Goal: Complete application form

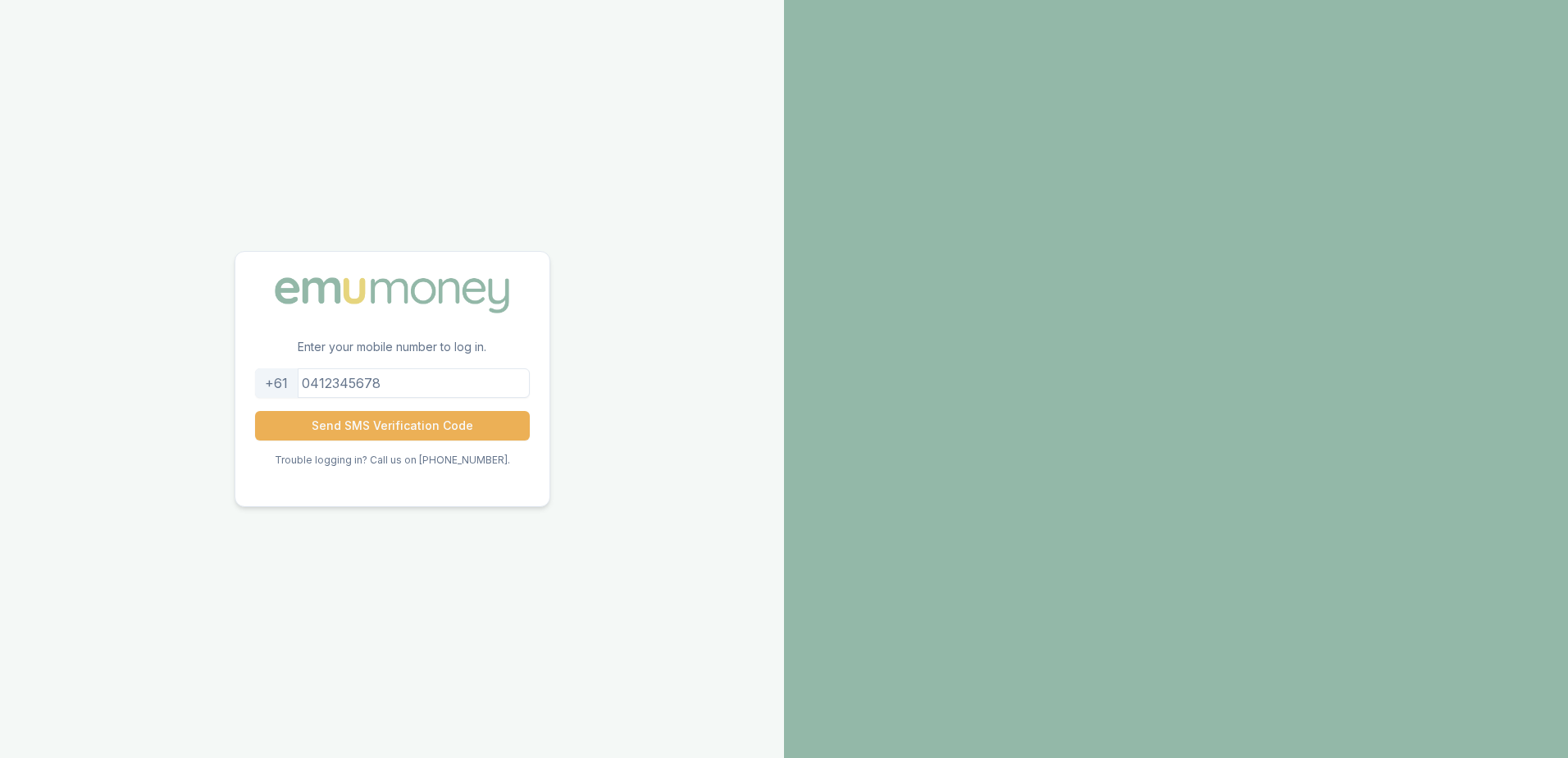
drag, startPoint x: 412, startPoint y: 383, endPoint x: 323, endPoint y: 382, distance: 89.0
click at [323, 382] on input "tel" at bounding box center [392, 383] width 275 height 29
click at [408, 429] on button "Send SMS Verification Code" at bounding box center [392, 425] width 275 height 29
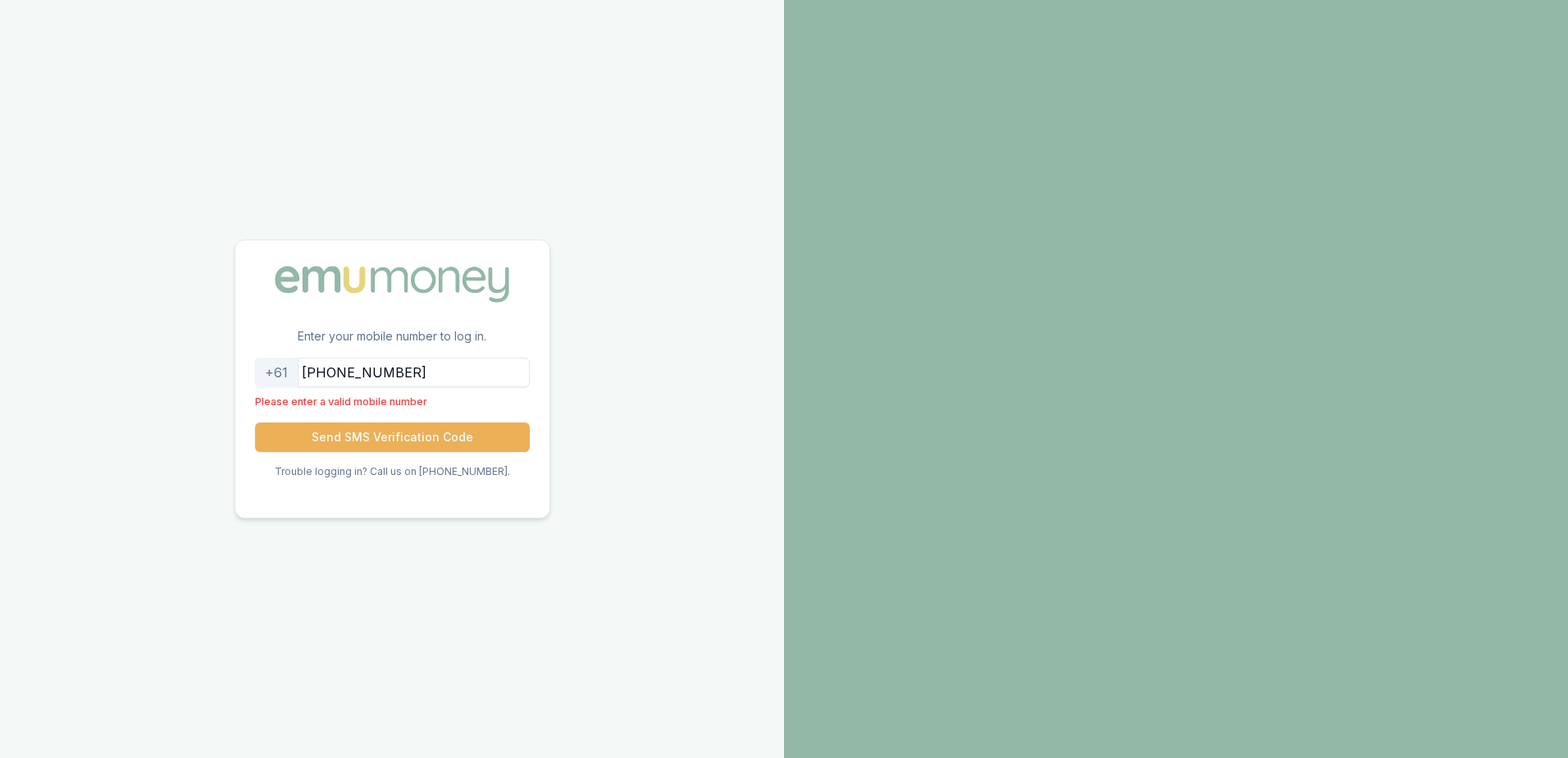
click at [338, 370] on input "[PHONE_NUMBER]" at bounding box center [392, 371] width 275 height 29
click at [322, 372] on input "[PHONE_NUMBER]" at bounding box center [392, 371] width 275 height 29
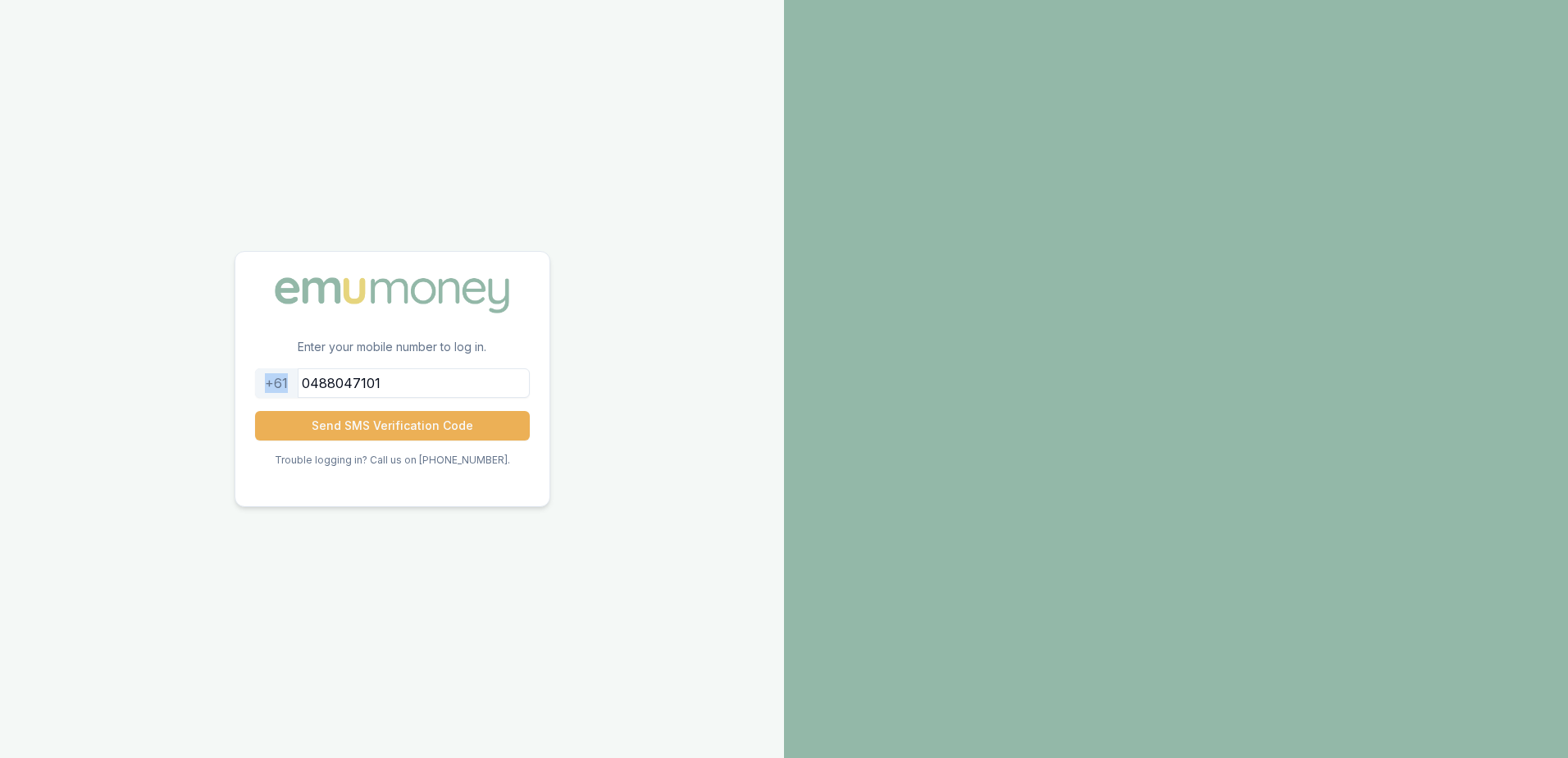
drag, startPoint x: 301, startPoint y: 381, endPoint x: 272, endPoint y: 381, distance: 29.0
click at [272, 381] on div "+61" at bounding box center [277, 383] width 43 height 29
drag, startPoint x: 272, startPoint y: 381, endPoint x: 324, endPoint y: 381, distance: 52.0
click at [324, 381] on input "0488047101" at bounding box center [392, 383] width 275 height 29
type input "488047101"
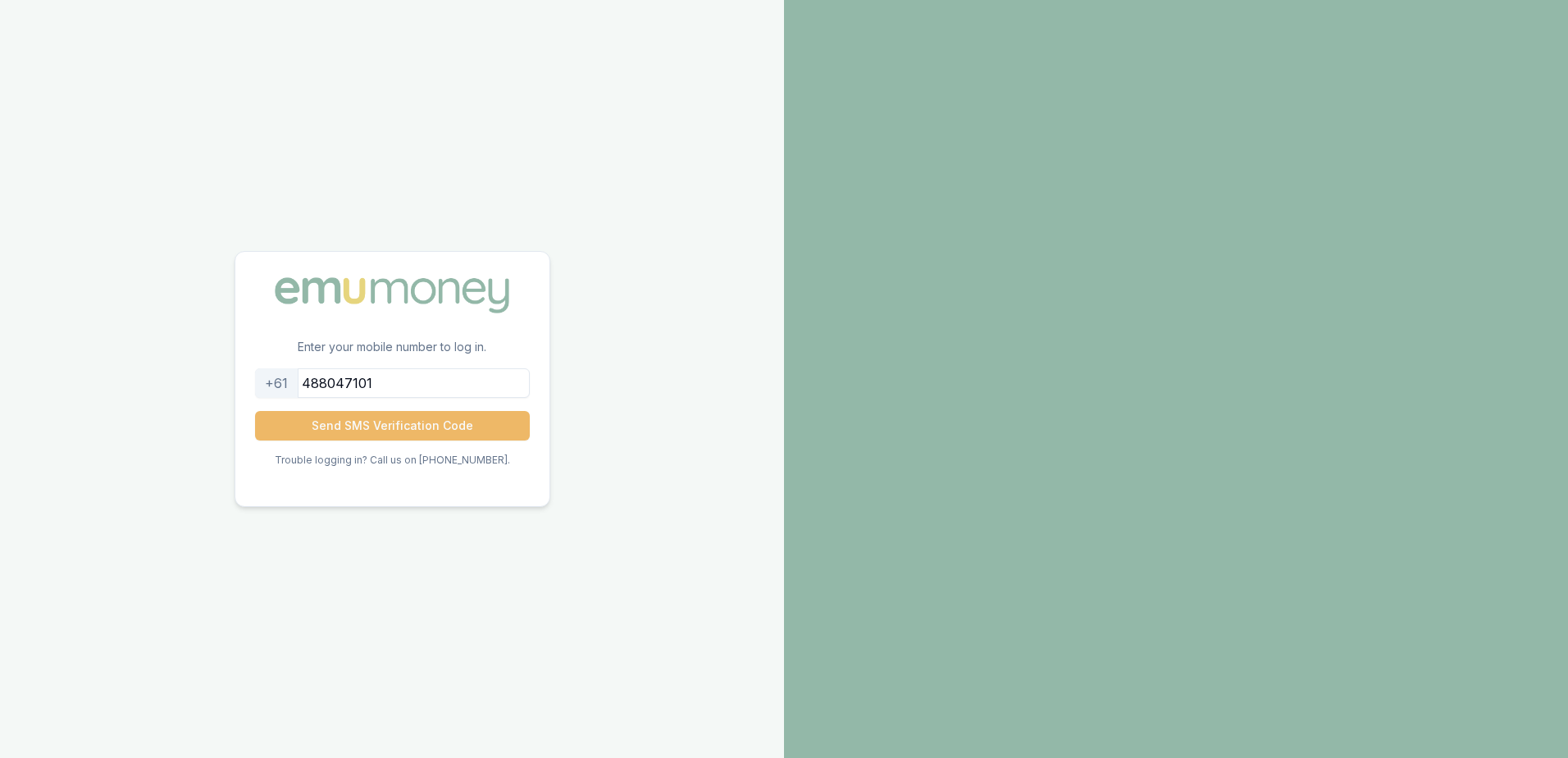
click at [396, 424] on button "Send SMS Verification Code" at bounding box center [392, 425] width 275 height 29
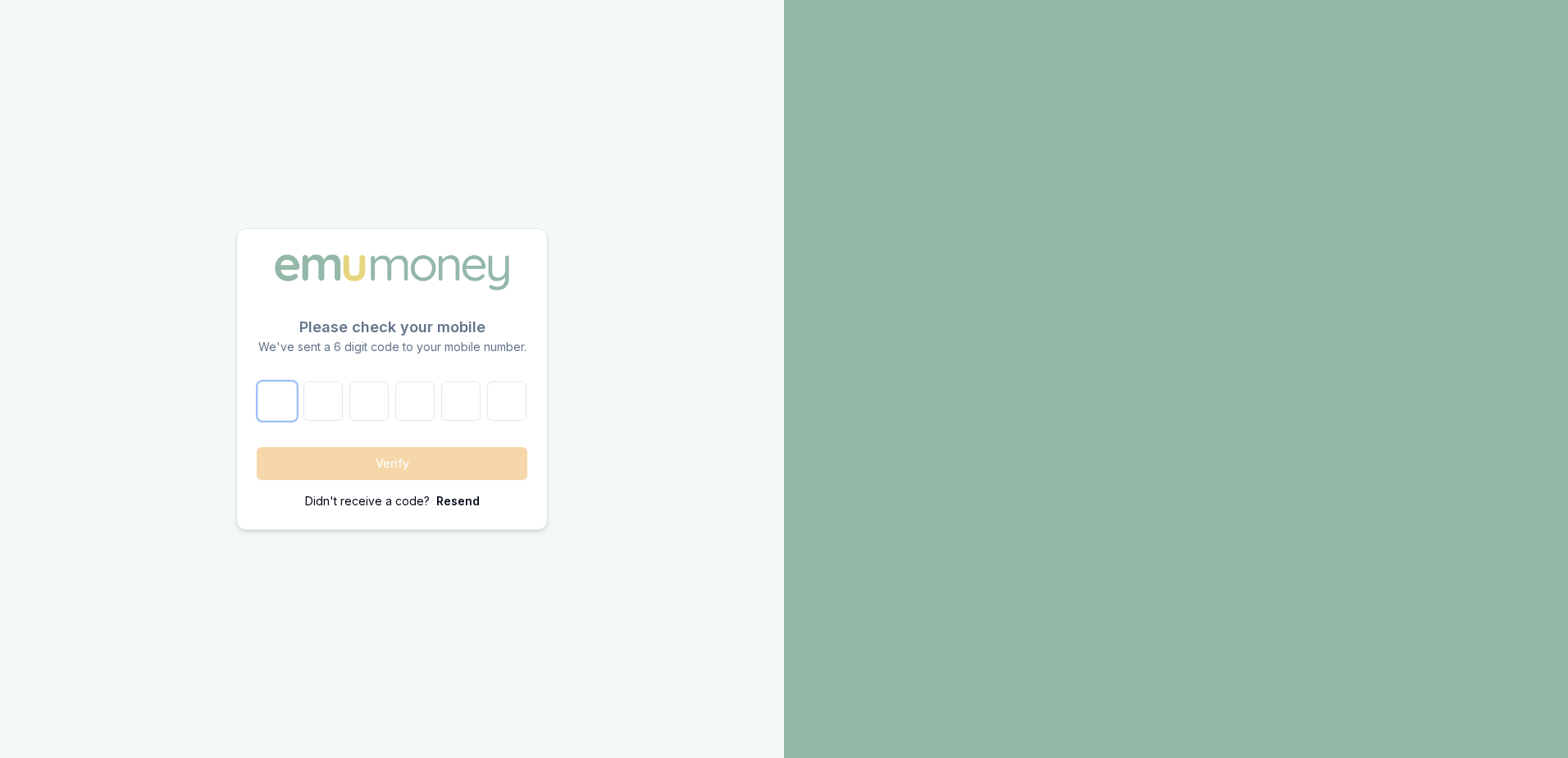
click at [285, 399] on input "number" at bounding box center [278, 402] width 39 height 39
type input "9"
type input "2"
type input "0"
type input "8"
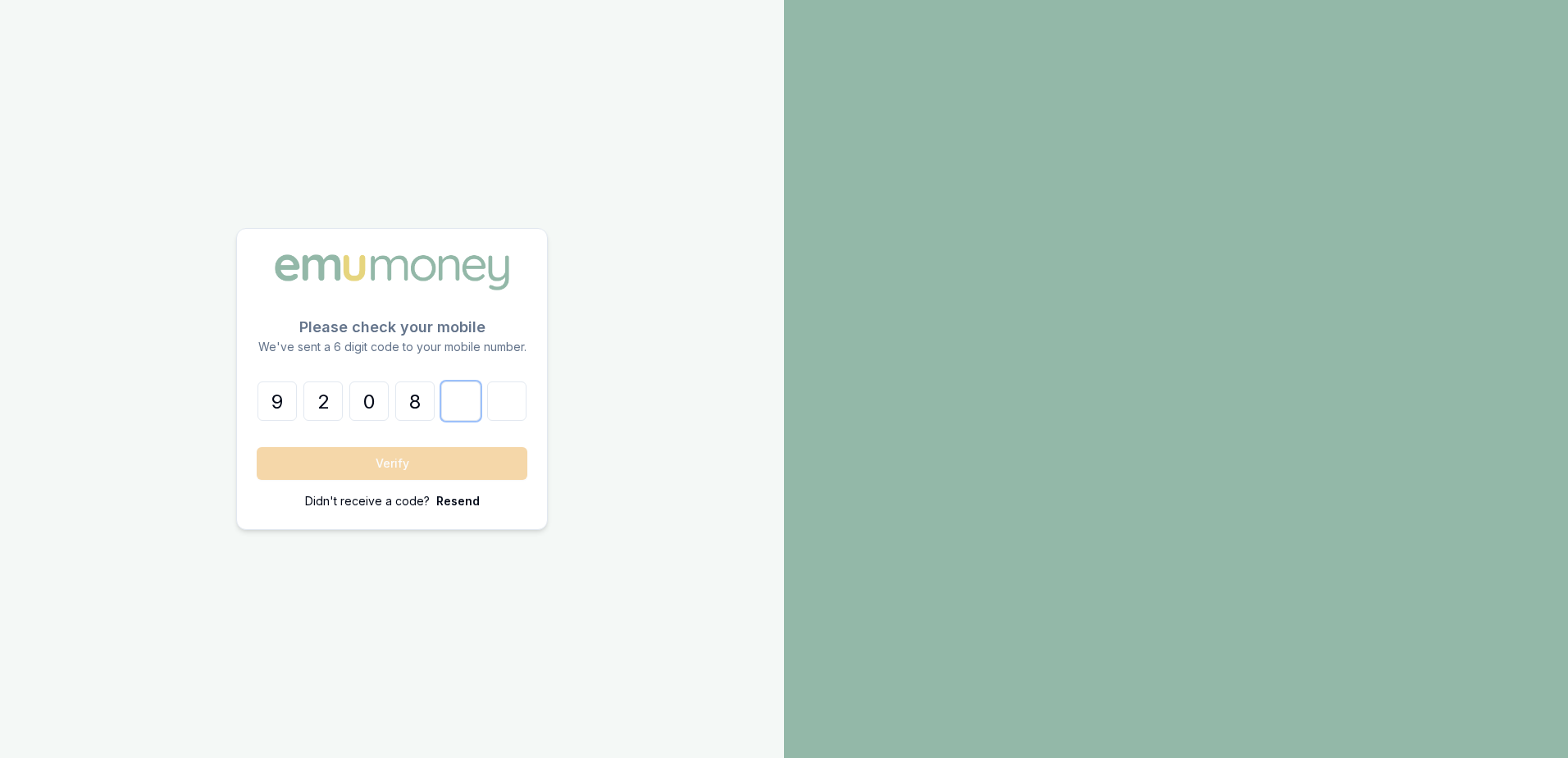
type input "1"
type input "9"
click at [379, 462] on button "Verify" at bounding box center [392, 463] width 271 height 33
click at [423, 466] on button "Verify" at bounding box center [392, 463] width 271 height 33
click at [330, 401] on input "2" at bounding box center [324, 402] width 39 height 39
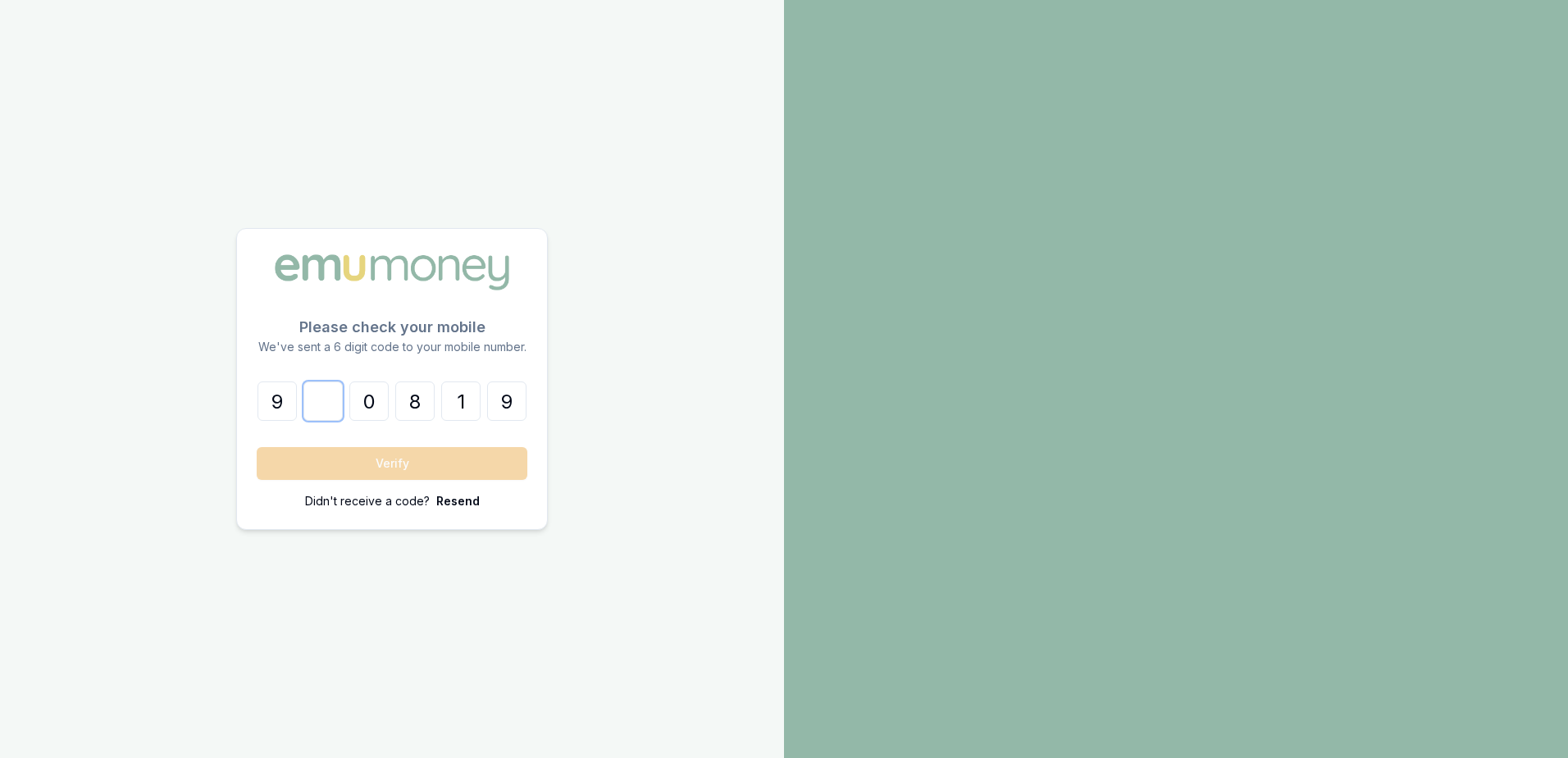
type input "0"
type input "2"
click at [416, 468] on button "Verify" at bounding box center [392, 463] width 271 height 33
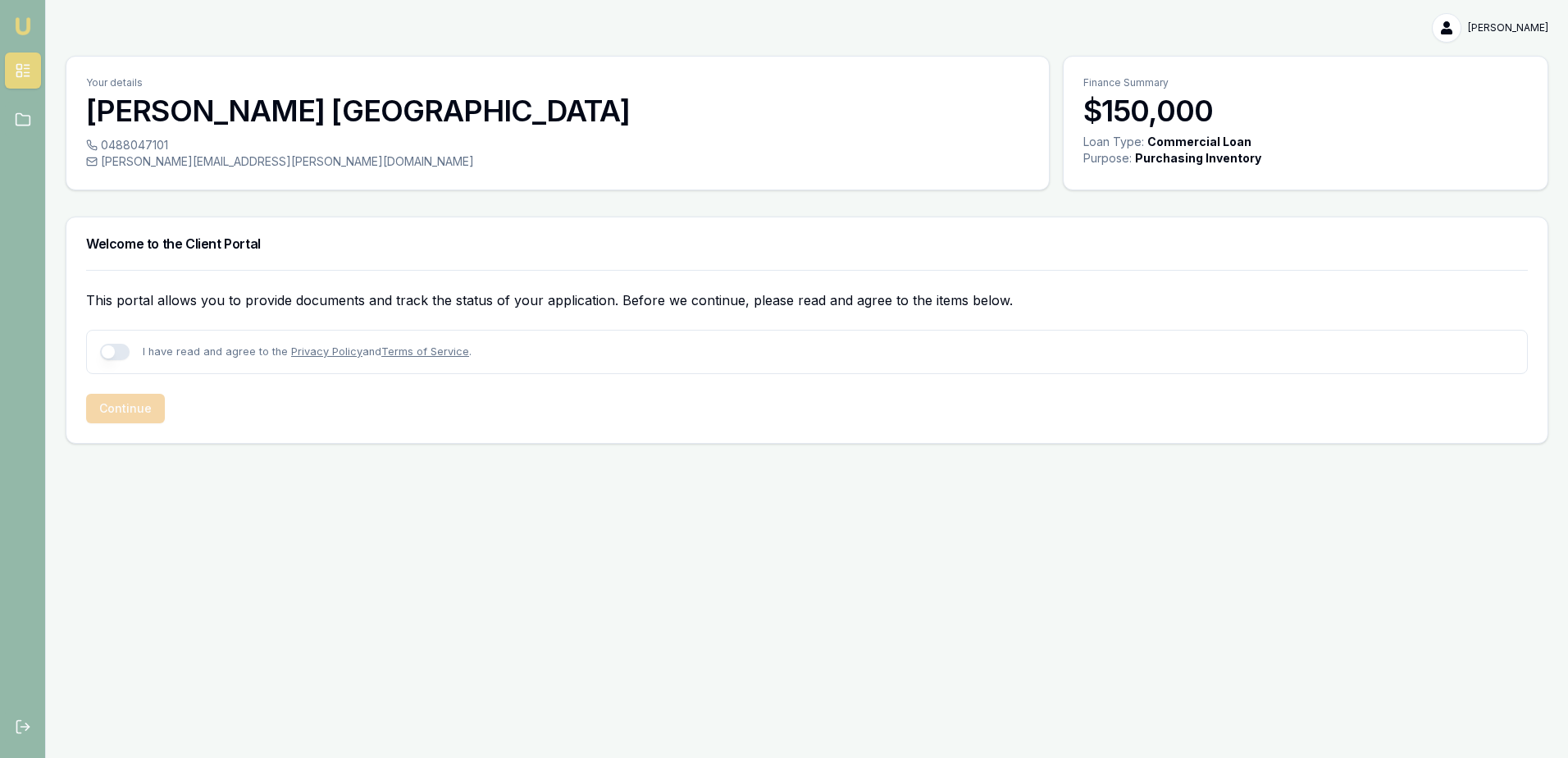
click at [313, 356] on link "Privacy Policy" at bounding box center [327, 351] width 71 height 12
click at [114, 350] on button "button" at bounding box center [114, 351] width 29 height 16
checkbox input "true"
click at [119, 408] on button "Continue" at bounding box center [126, 408] width 79 height 29
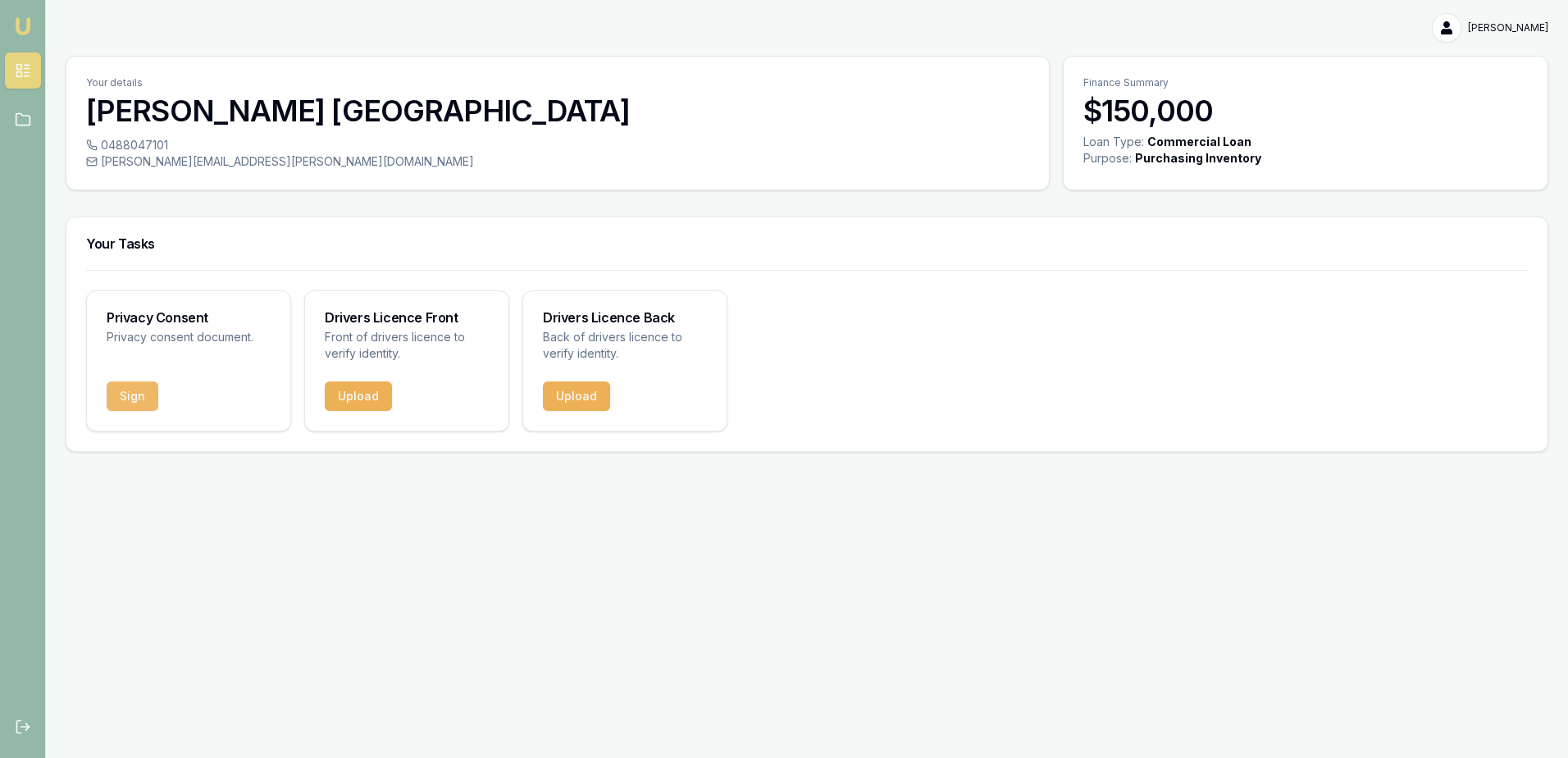
click at [138, 401] on button "Sign" at bounding box center [132, 396] width 52 height 29
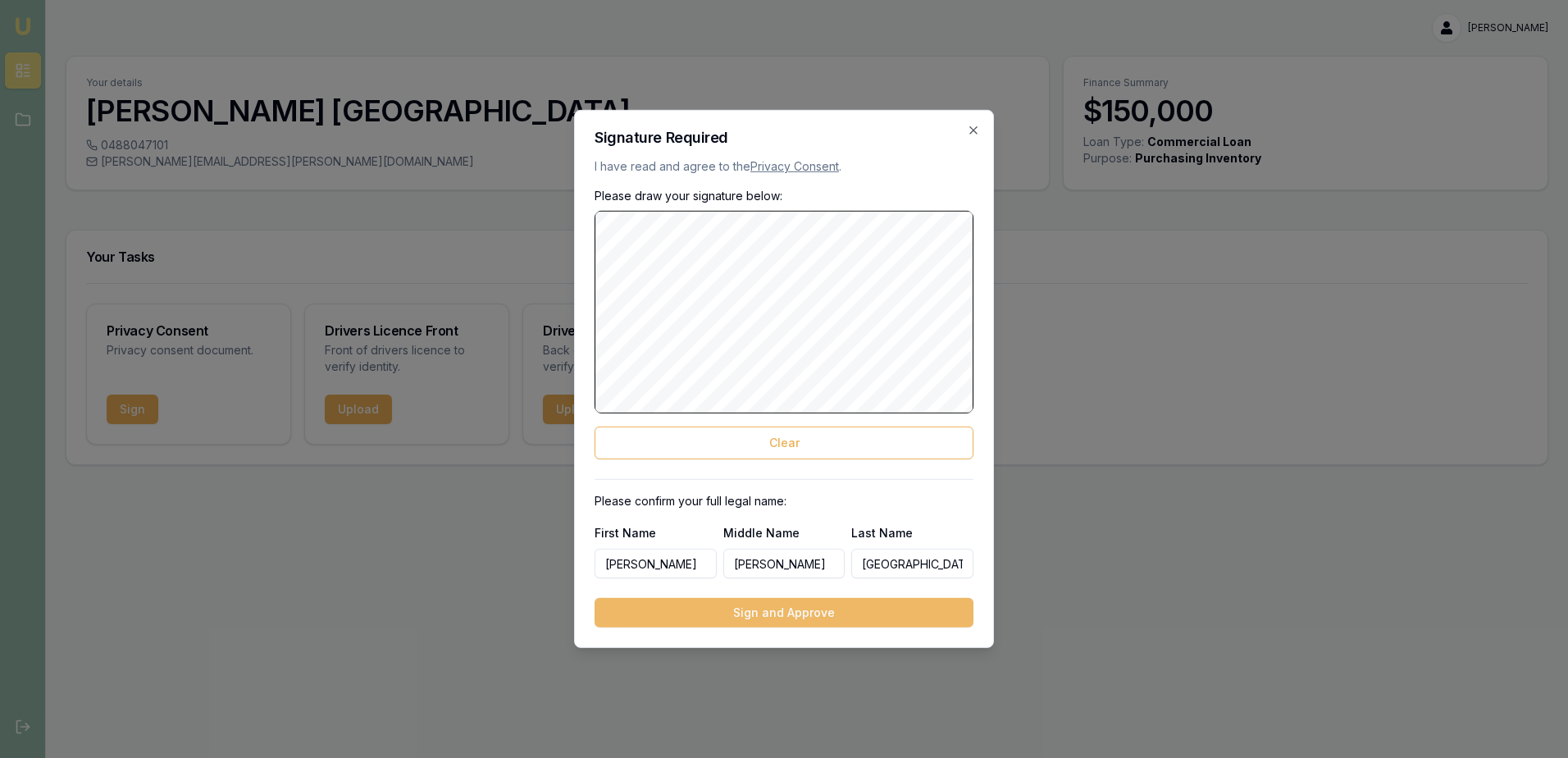
click at [776, 614] on button "Sign and Approve" at bounding box center [784, 613] width 379 height 29
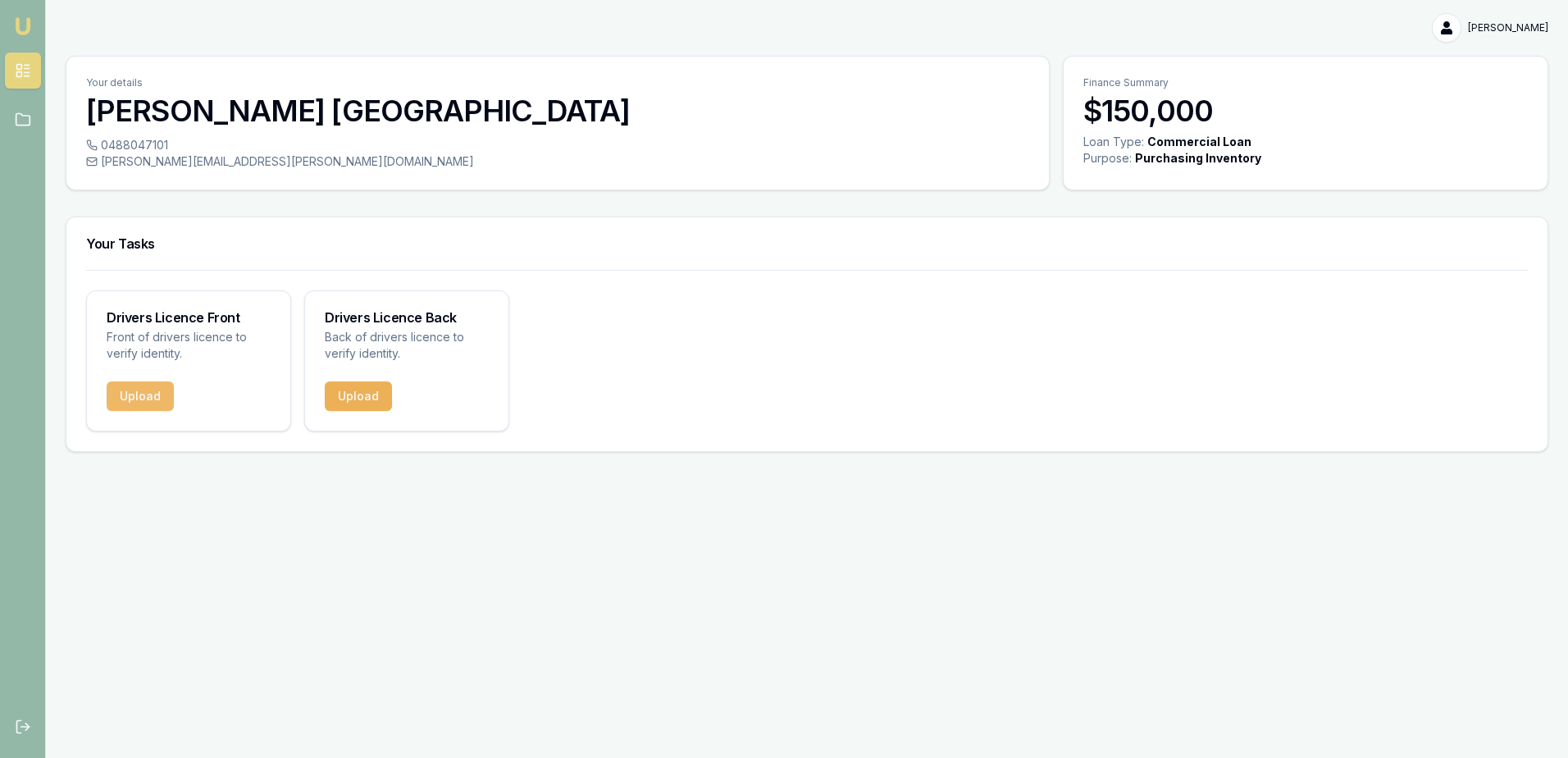
click at [146, 401] on button "Upload" at bounding box center [141, 396] width 68 height 29
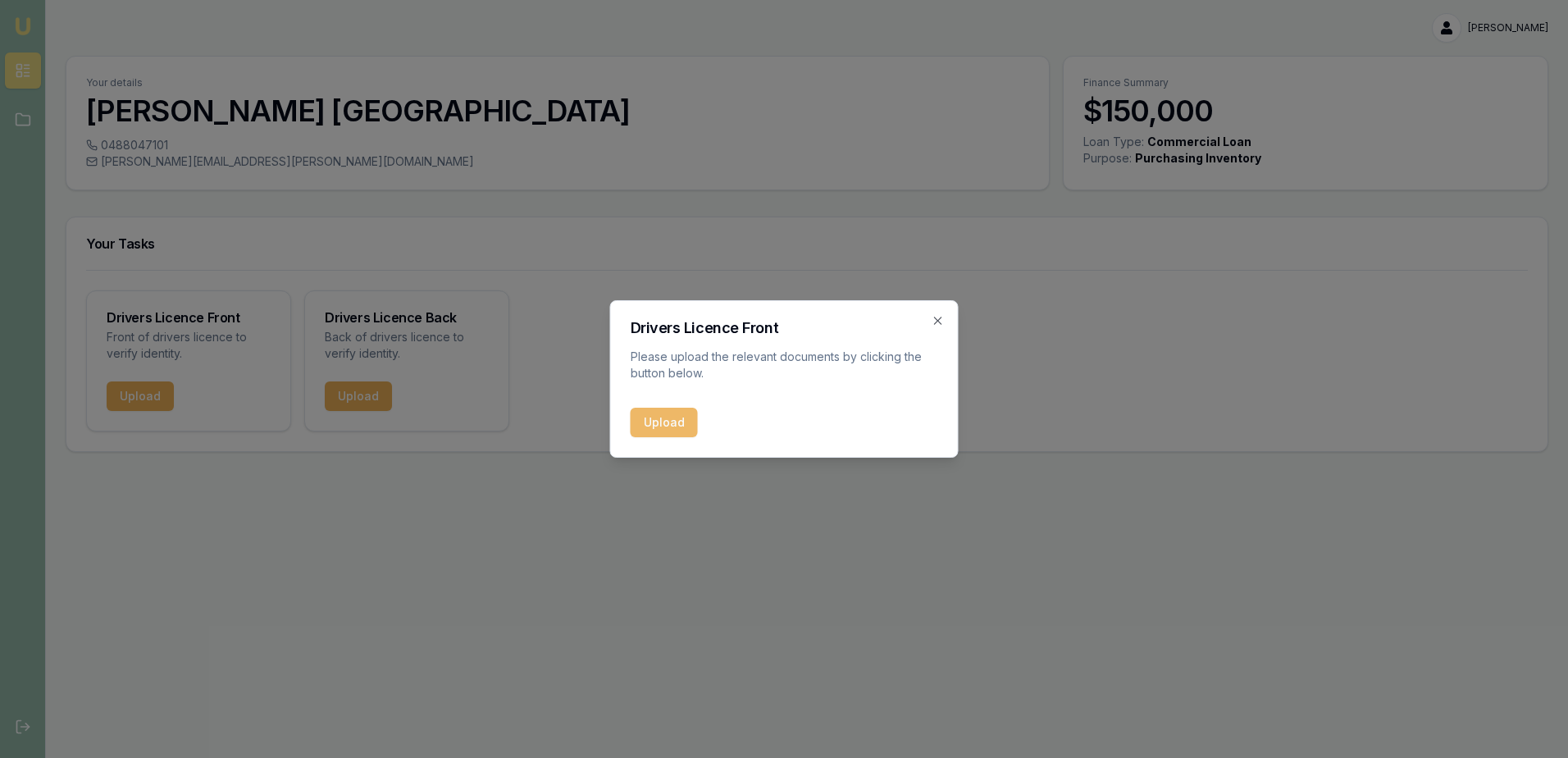
click at [655, 423] on button "Upload" at bounding box center [665, 422] width 68 height 29
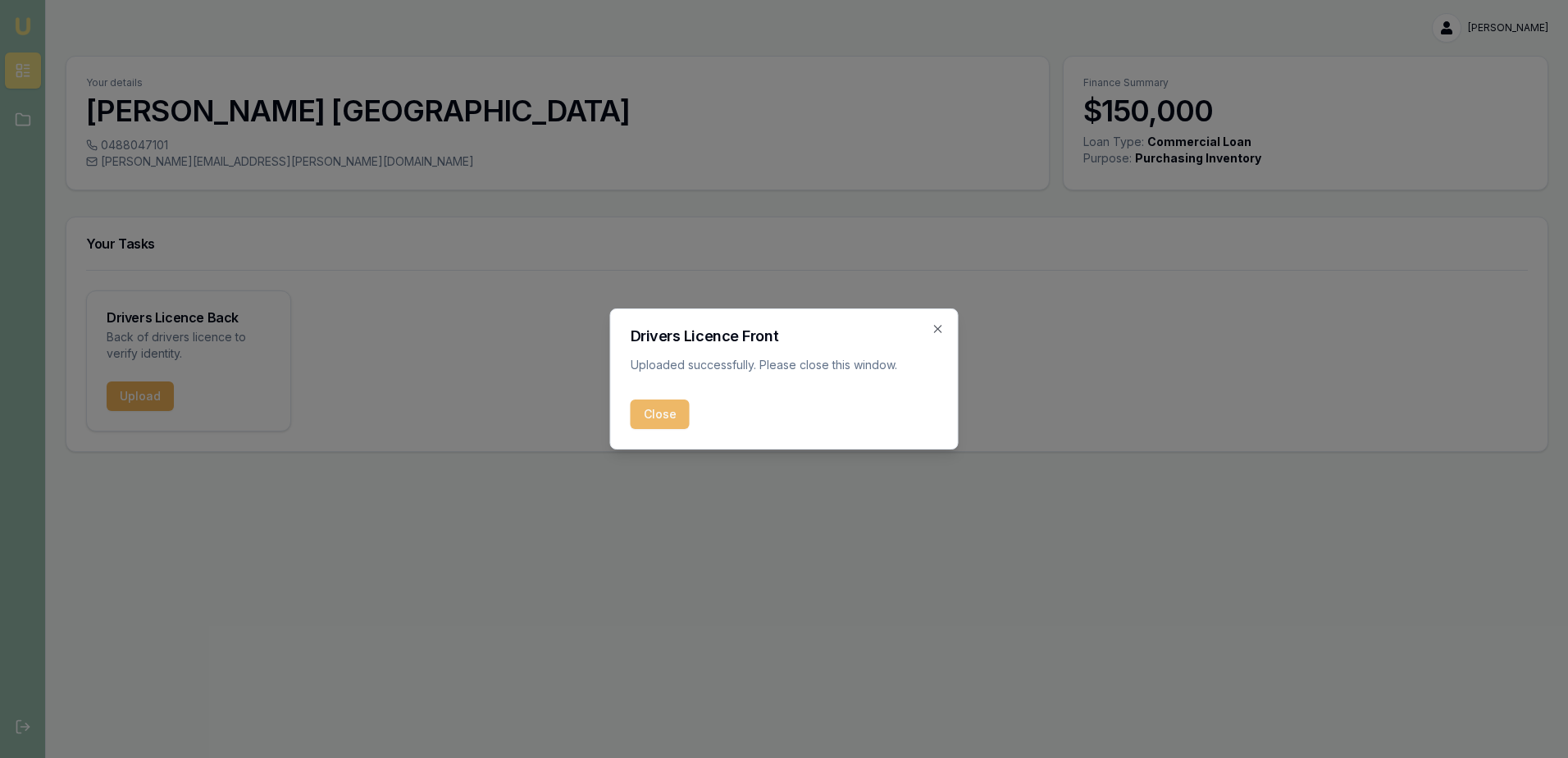
click at [663, 418] on button "Close" at bounding box center [660, 414] width 59 height 29
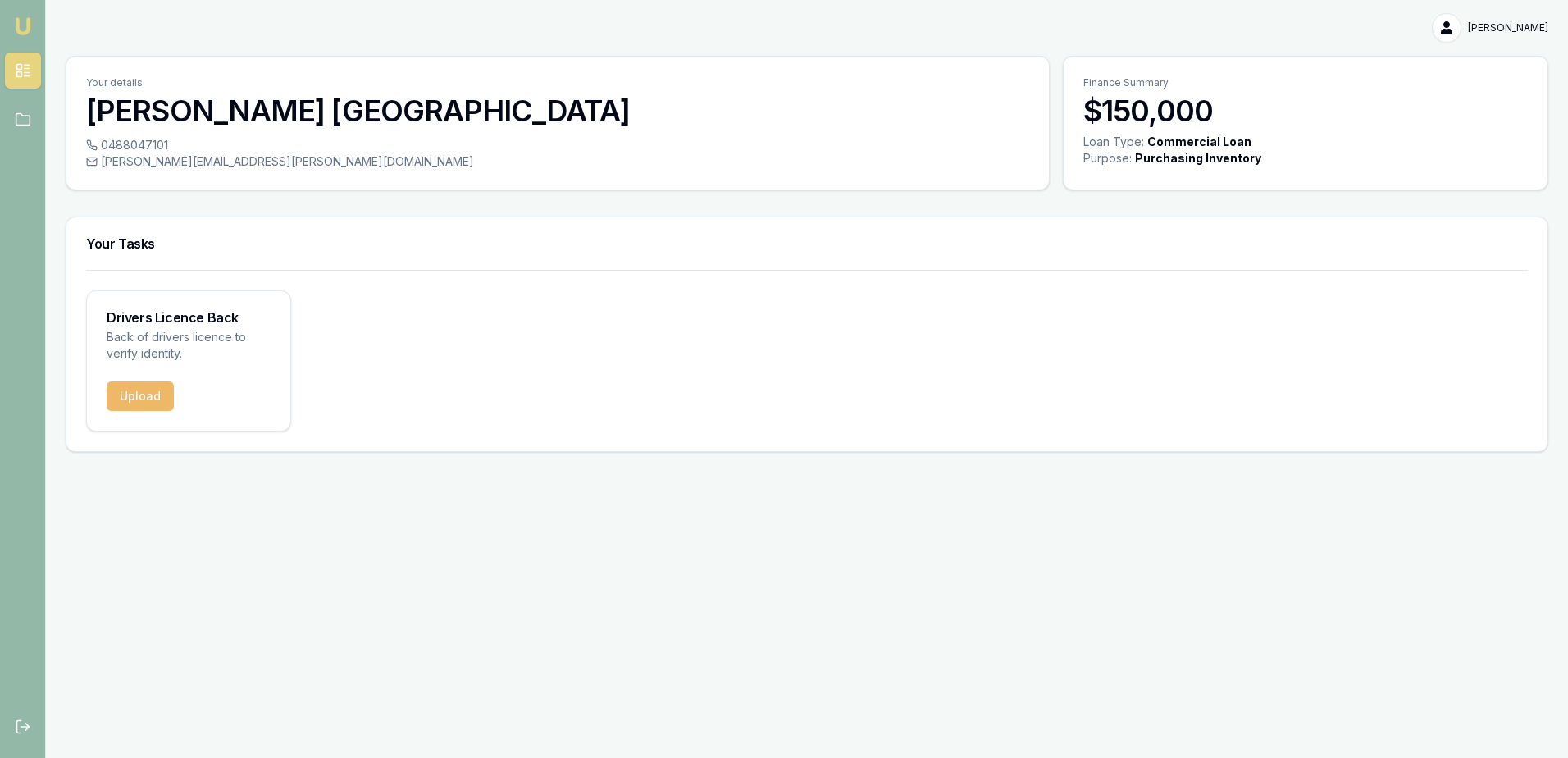
click at [137, 392] on button "Upload" at bounding box center [141, 396] width 68 height 29
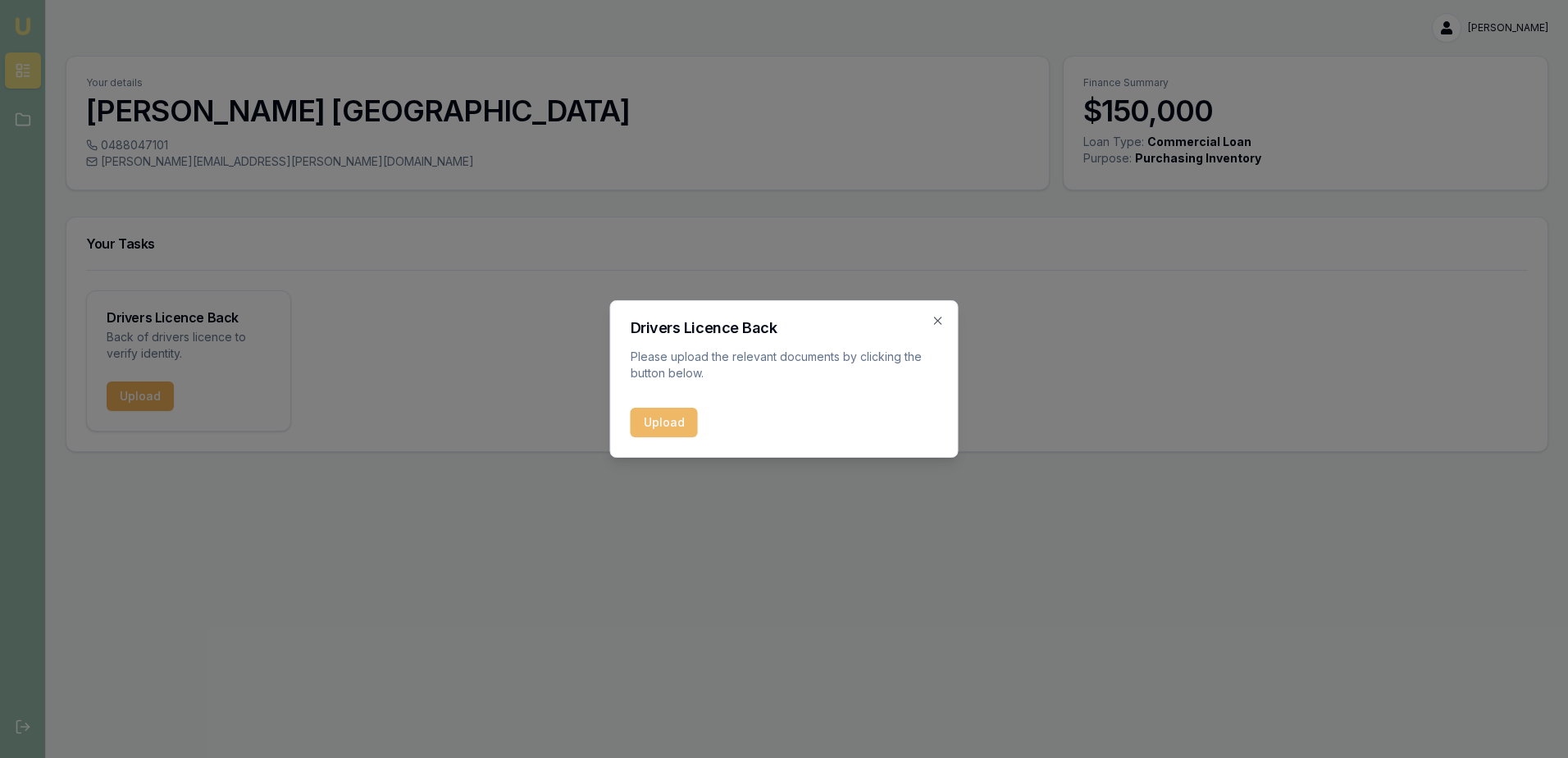
click at [675, 425] on button "Upload" at bounding box center [665, 422] width 68 height 29
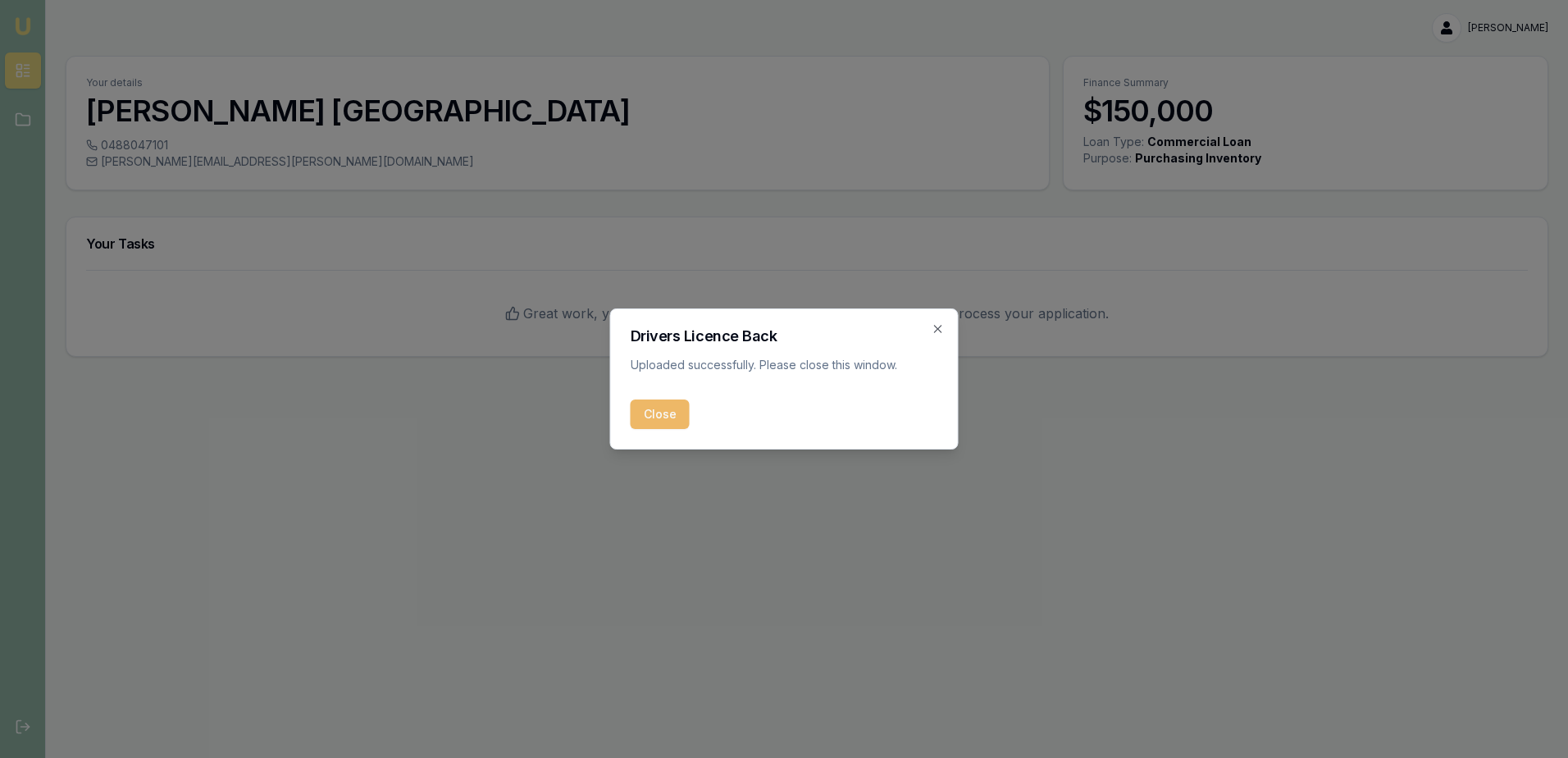
click at [664, 411] on button "Close" at bounding box center [660, 414] width 59 height 29
